Goal: Task Accomplishment & Management: Use online tool/utility

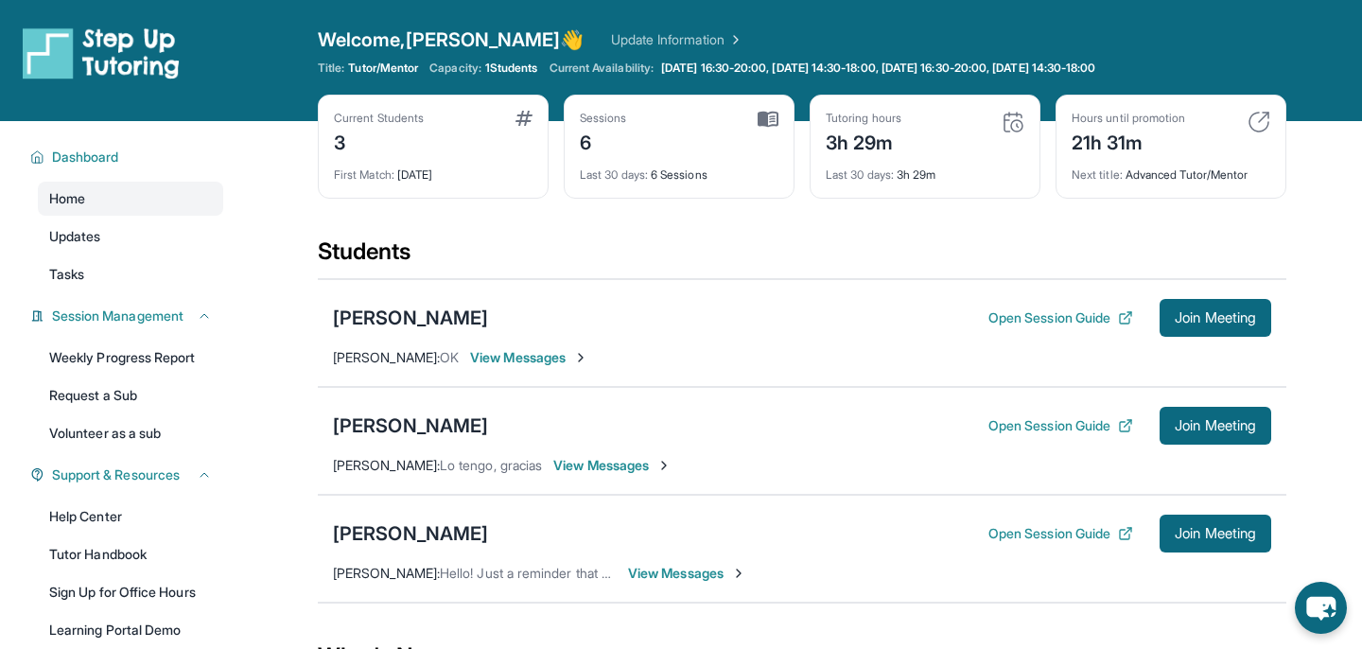
scroll to position [58, 0]
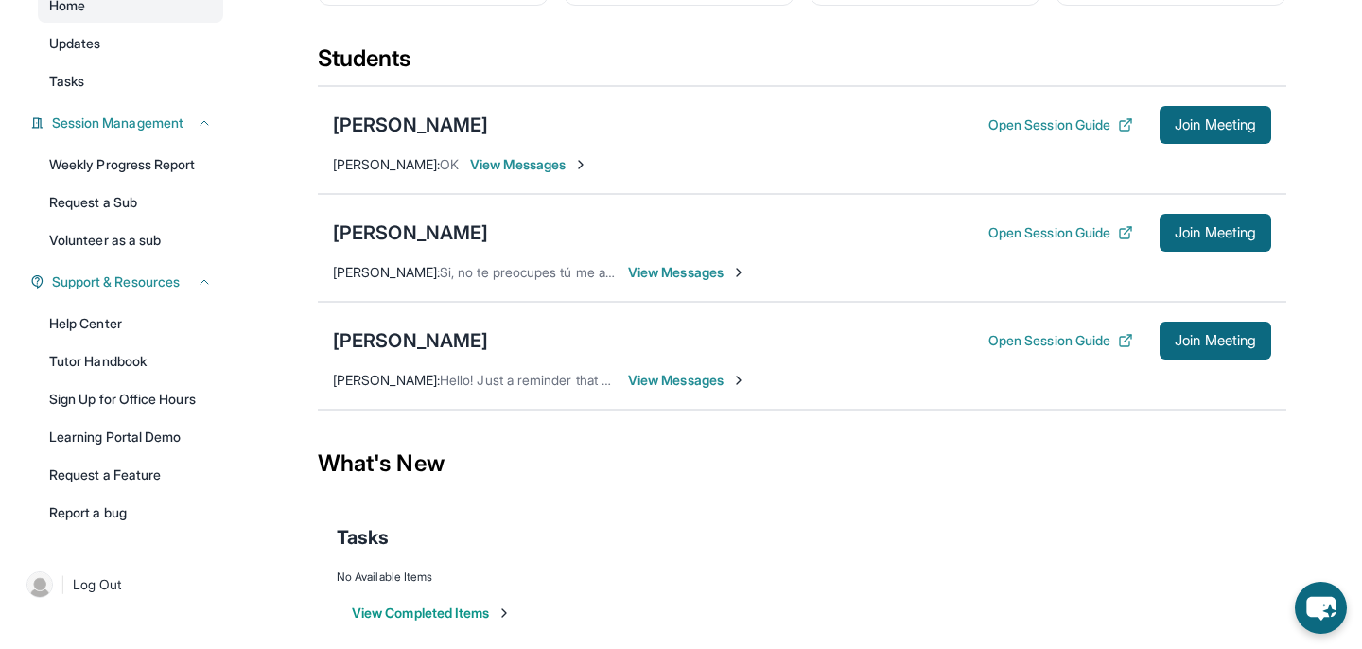
scroll to position [212, 0]
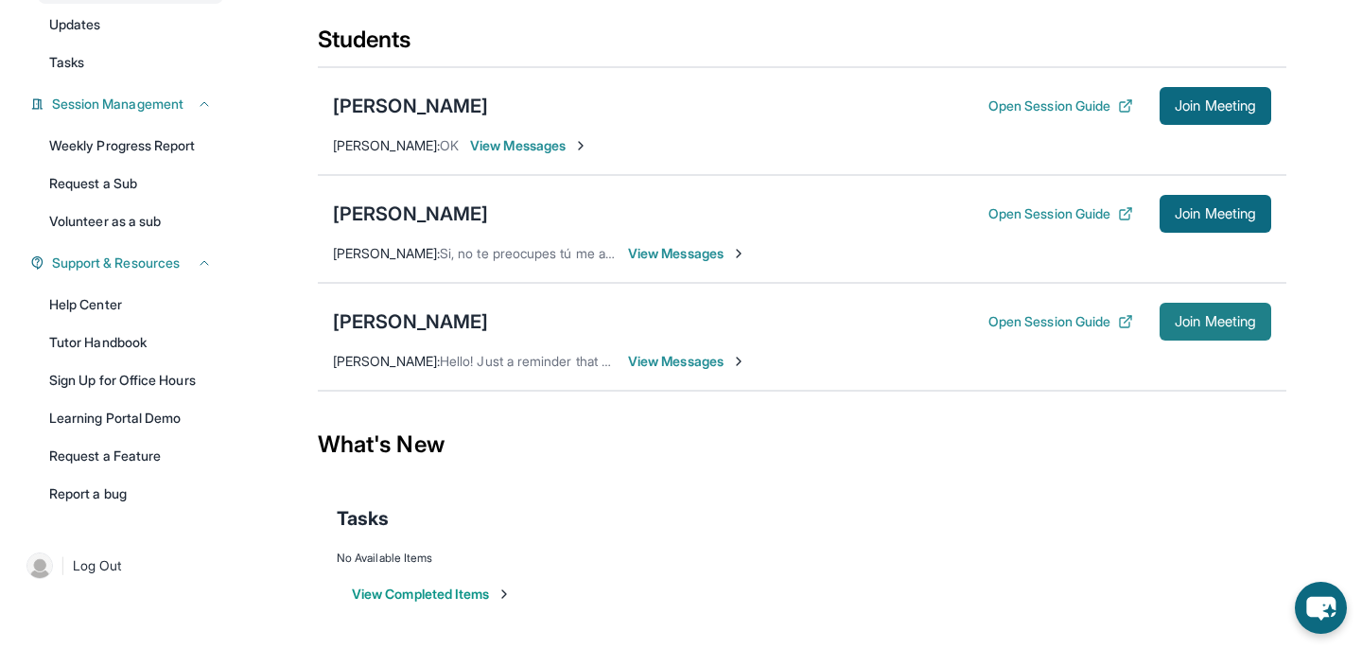
click at [1233, 324] on span "Join Meeting" at bounding box center [1214, 321] width 81 height 11
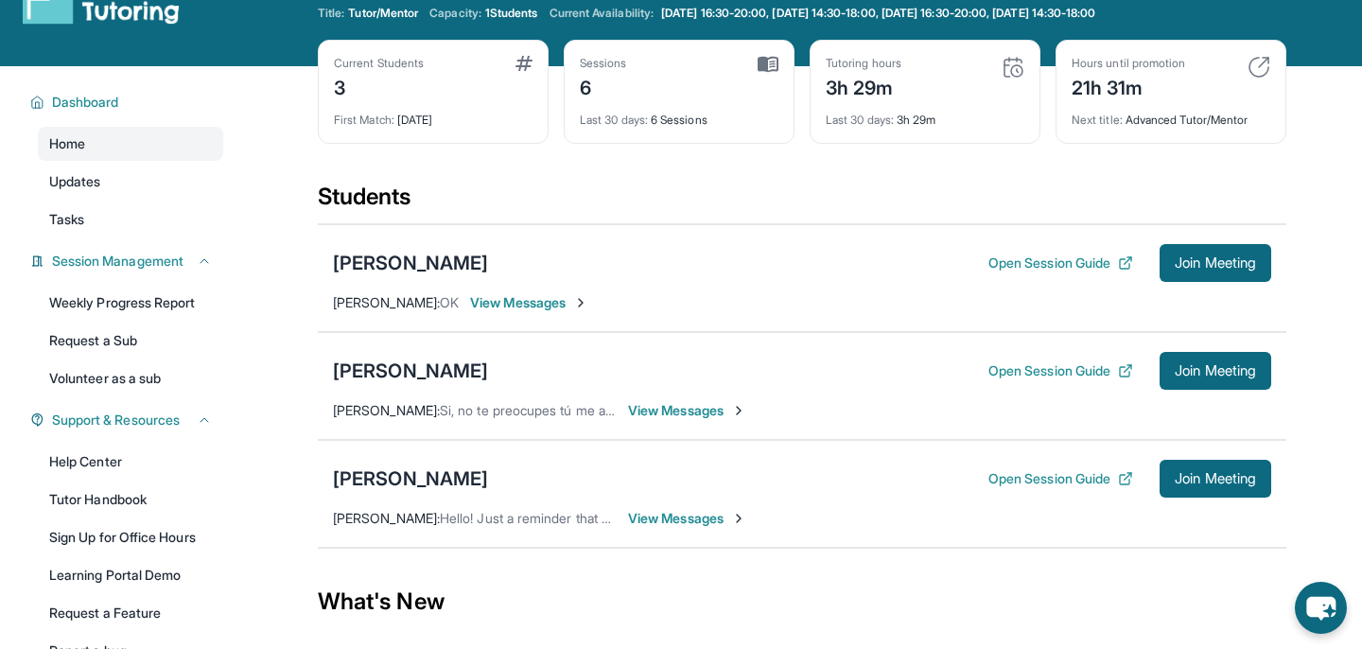
scroll to position [29, 0]
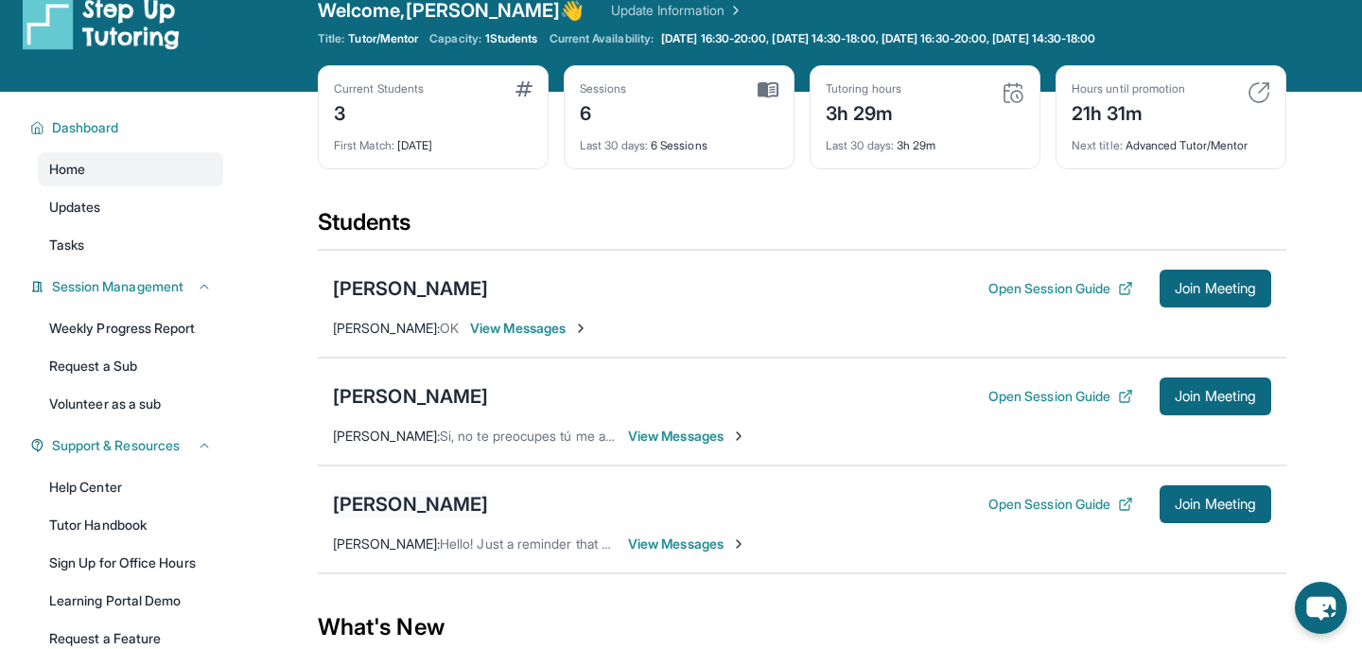
click at [403, 507] on div "[PERSON_NAME]" at bounding box center [410, 504] width 155 height 26
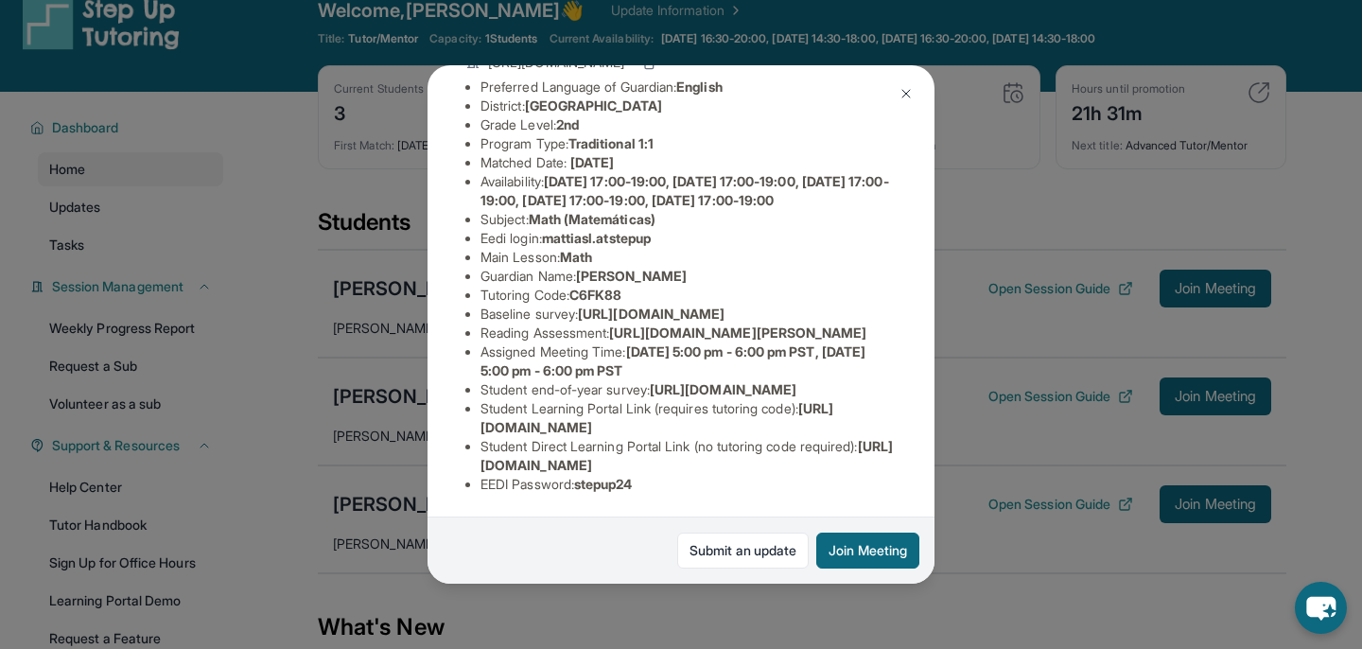
scroll to position [333, 0]
click at [646, 483] on li "EEDI Password : stepup24" at bounding box center [688, 484] width 416 height 19
drag, startPoint x: 667, startPoint y: 487, endPoint x: 583, endPoint y: 488, distance: 83.2
click at [583, 488] on li "EEDI Password : stepup24" at bounding box center [688, 484] width 416 height 19
copy span "stepup24"
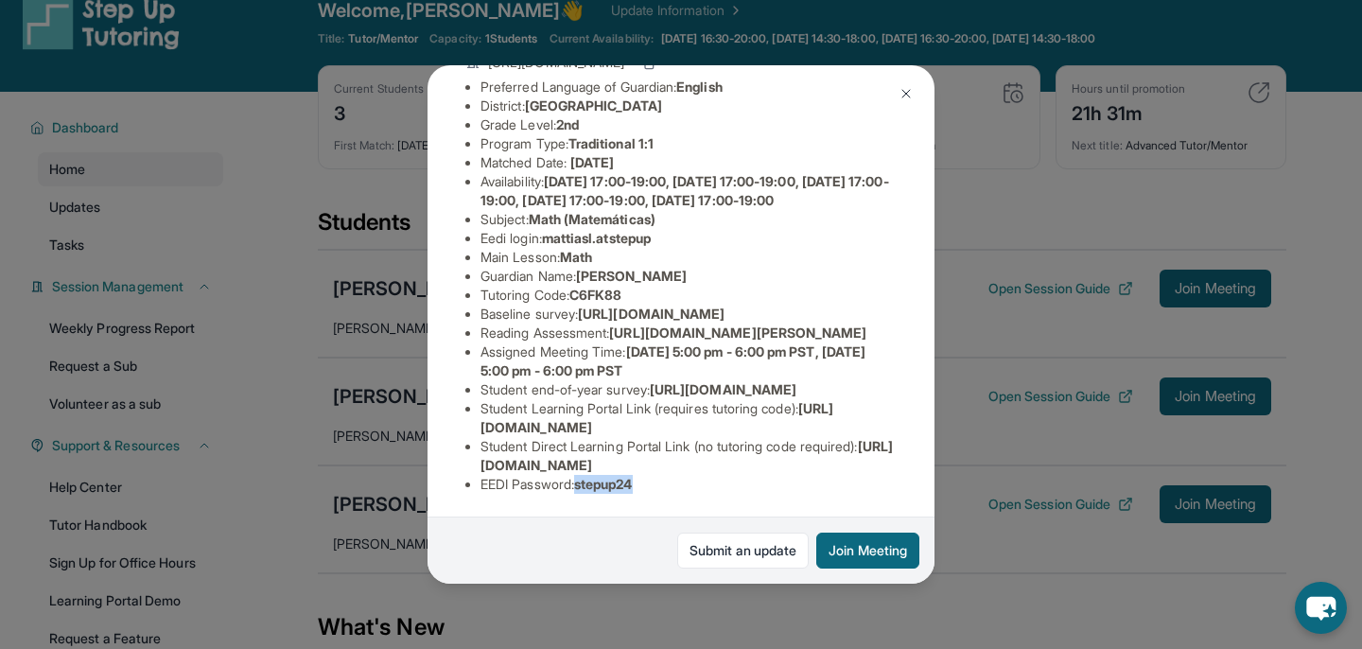
scroll to position [204, 0]
drag, startPoint x: 670, startPoint y: 217, endPoint x: 551, endPoint y: 221, distance: 118.3
click at [551, 229] on li "Eedi login : mattiasl.atstepup" at bounding box center [688, 238] width 416 height 19
copy span "mattiasl.atstepup"
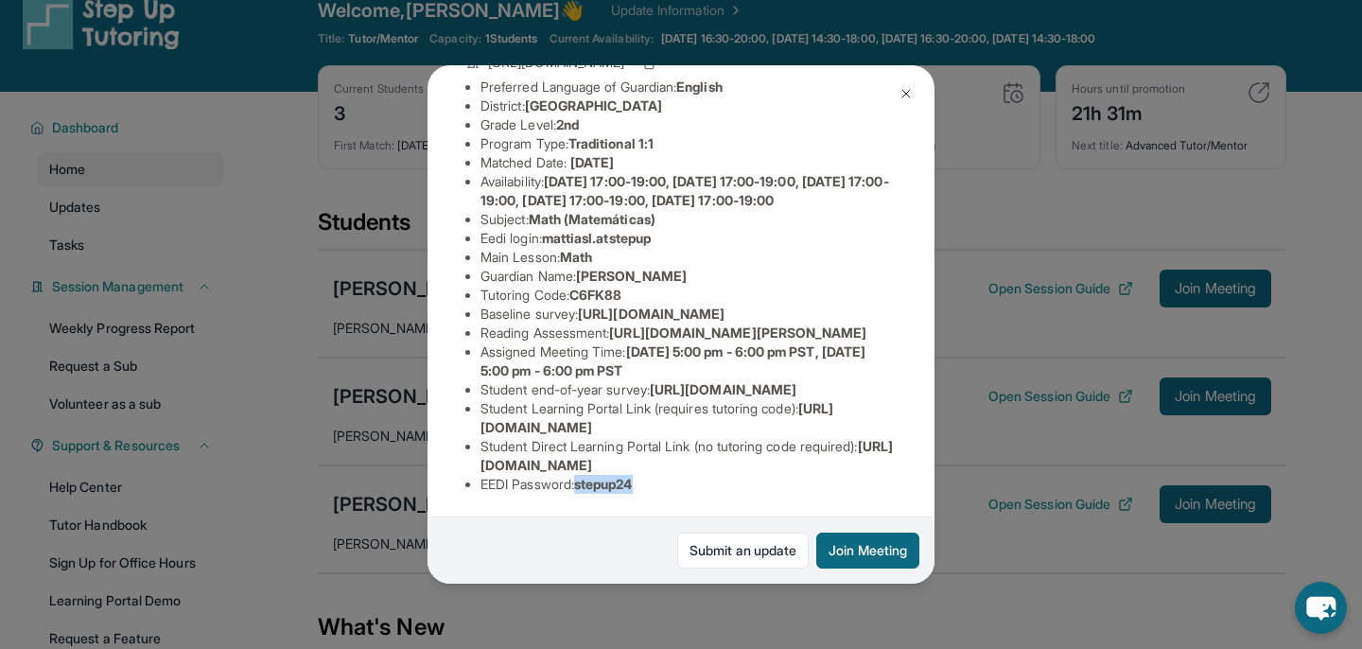
drag, startPoint x: 661, startPoint y: 487, endPoint x: 584, endPoint y: 486, distance: 76.6
click at [584, 486] on li "EEDI Password : stepup24" at bounding box center [688, 484] width 416 height 19
copy span "stepup24"
click at [910, 100] on img at bounding box center [905, 93] width 15 height 15
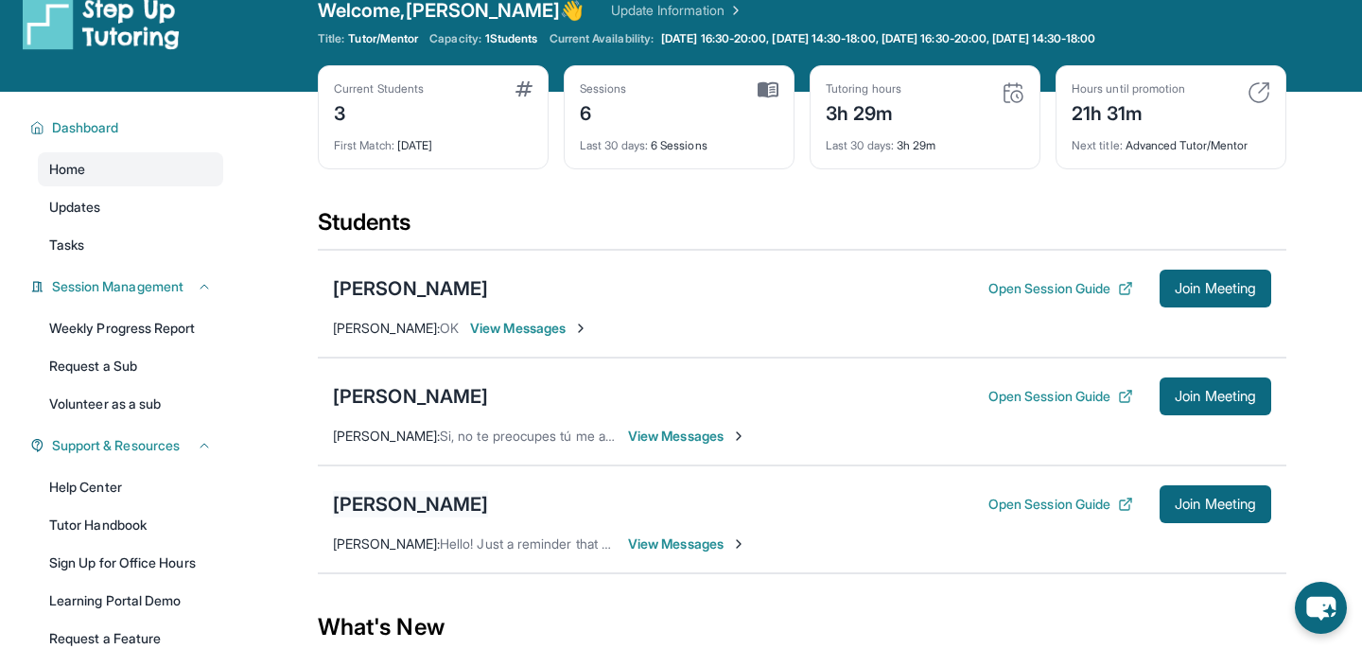
click at [414, 501] on div "[PERSON_NAME]" at bounding box center [410, 504] width 155 height 26
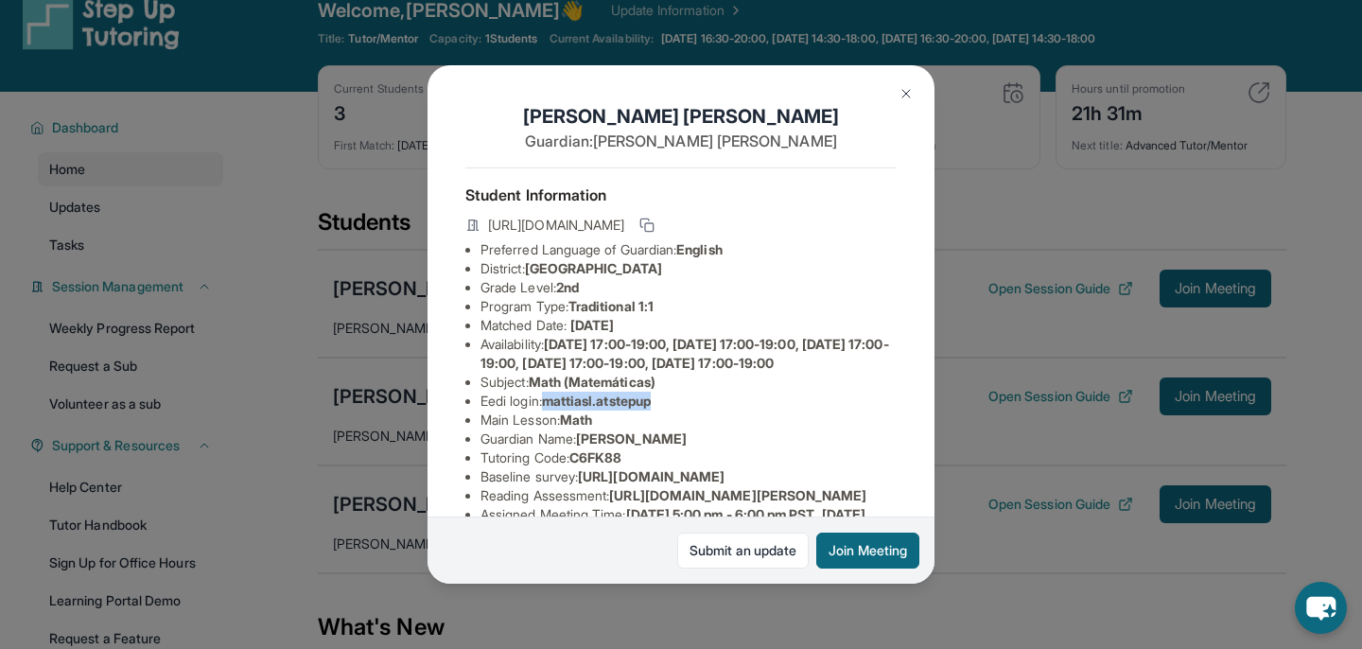
drag, startPoint x: 670, startPoint y: 420, endPoint x: 554, endPoint y: 420, distance: 115.4
click at [554, 410] on li "Eedi login : mattiasl.atstepup" at bounding box center [688, 400] width 416 height 19
copy span "mattiasl.atstepup"
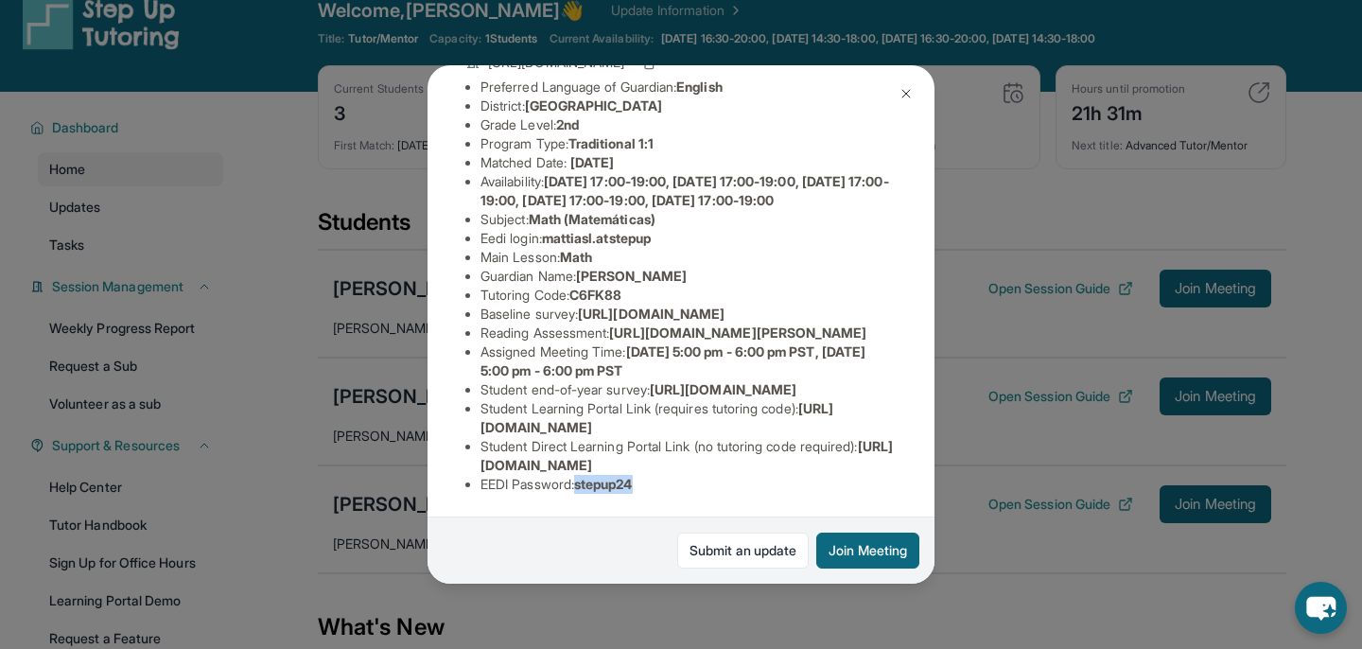
drag, startPoint x: 642, startPoint y: 486, endPoint x: 583, endPoint y: 486, distance: 58.6
click at [583, 487] on span "stepup24" at bounding box center [603, 484] width 59 height 16
copy span "stepup24"
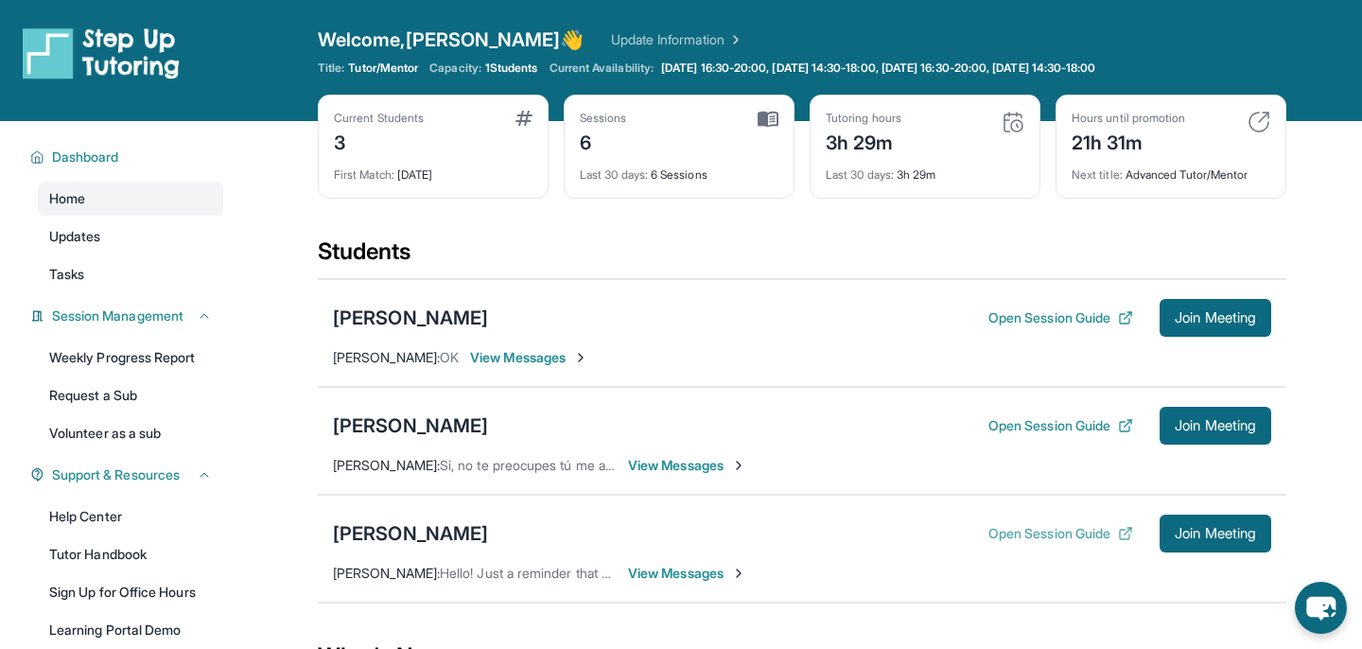
click at [1051, 527] on button "Open Session Guide" at bounding box center [1060, 533] width 145 height 19
